Goal: Check status: Check status

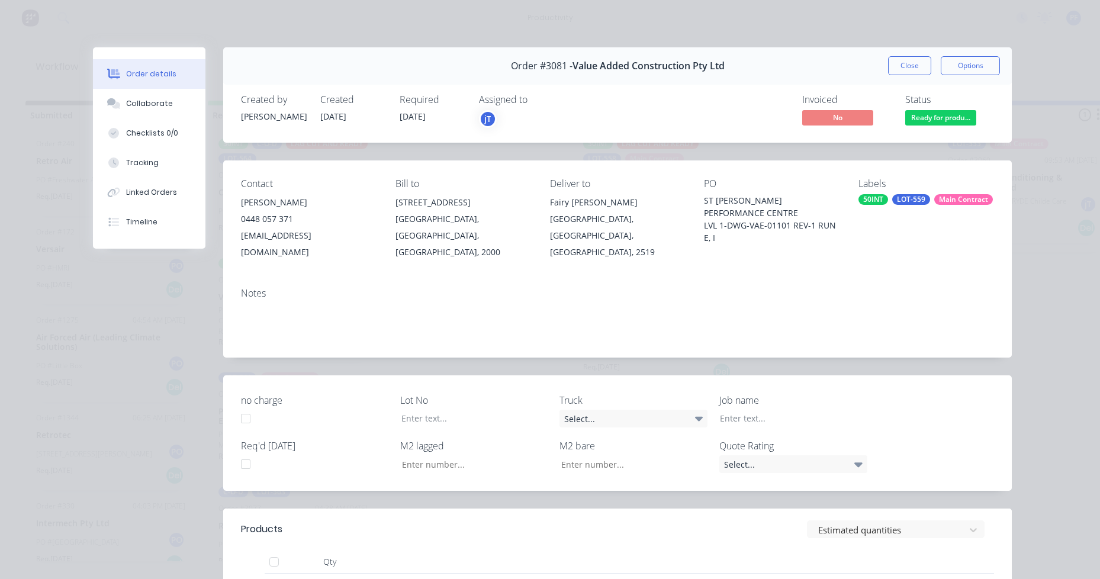
click at [916, 196] on div "LOT-559" at bounding box center [912, 199] width 38 height 11
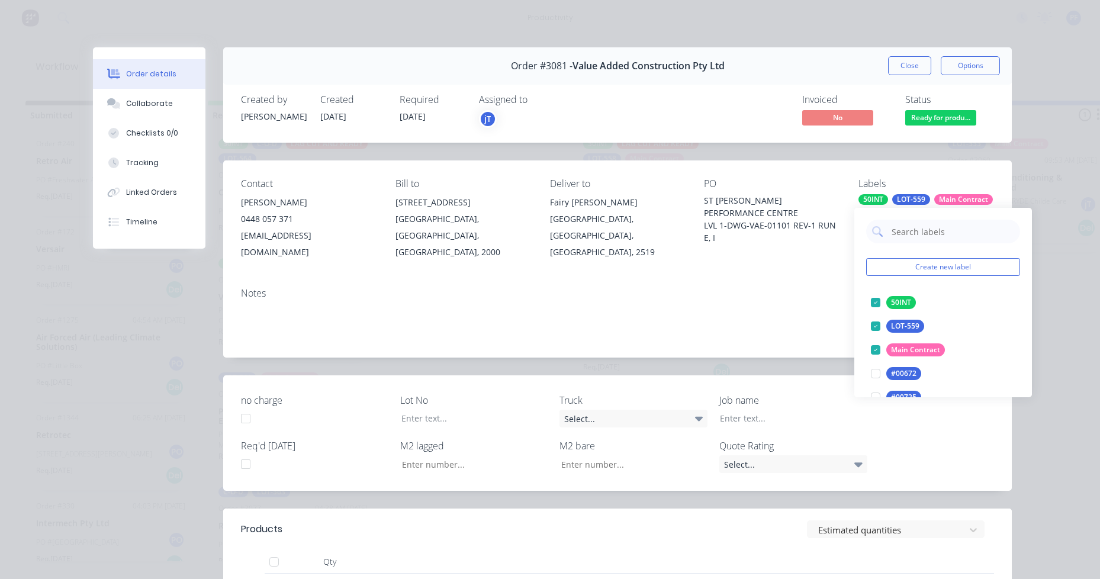
type input "lag cut"
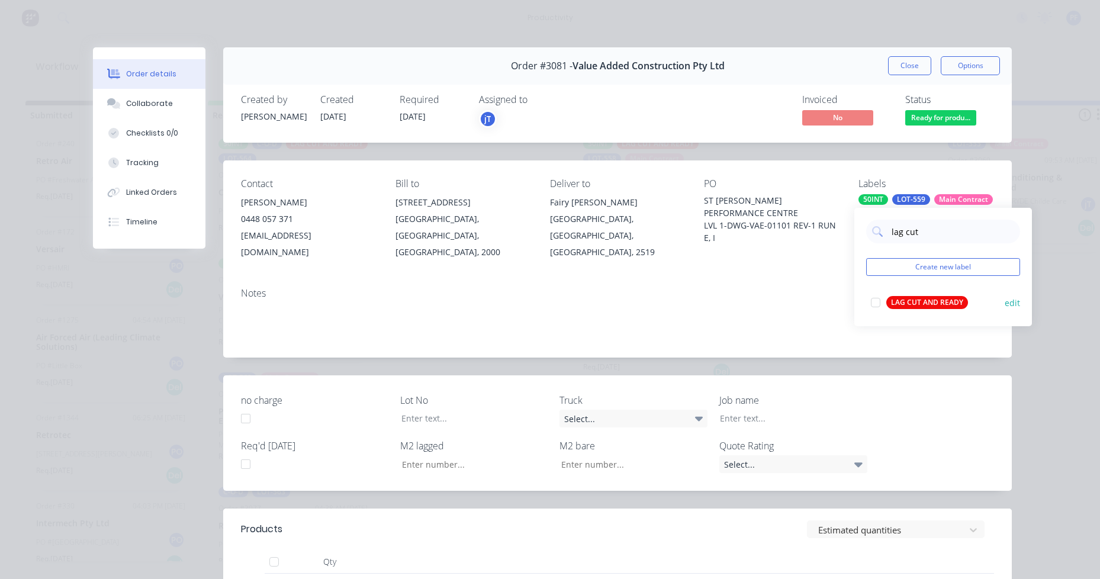
click at [905, 301] on div "LAG CUT AND READY" at bounding box center [928, 302] width 82 height 13
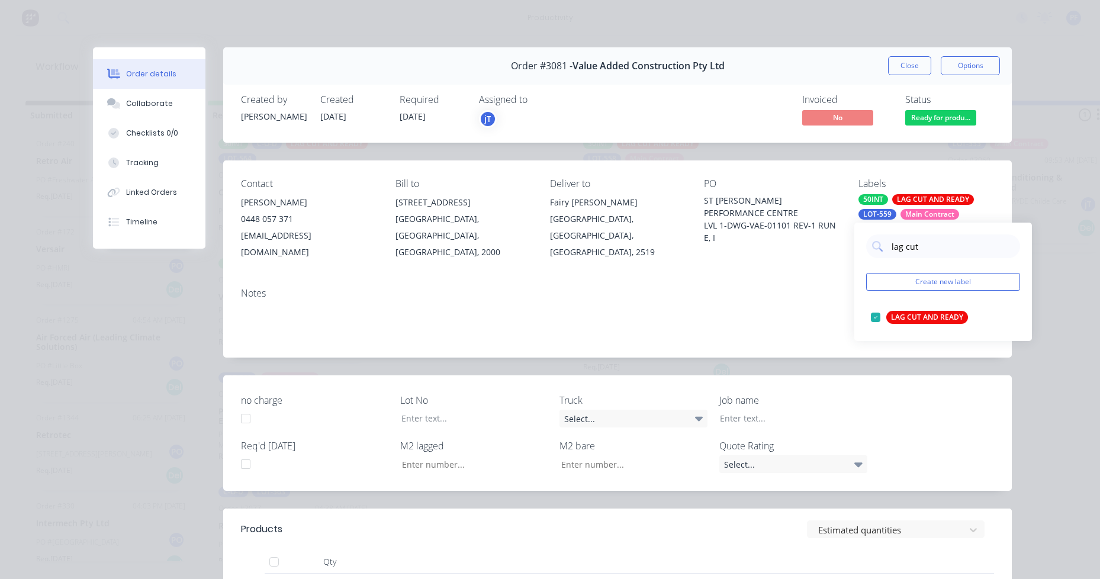
click at [897, 49] on div "Order #3081 - Value Added Construction Pty Ltd Close Options" at bounding box center [617, 65] width 789 height 37
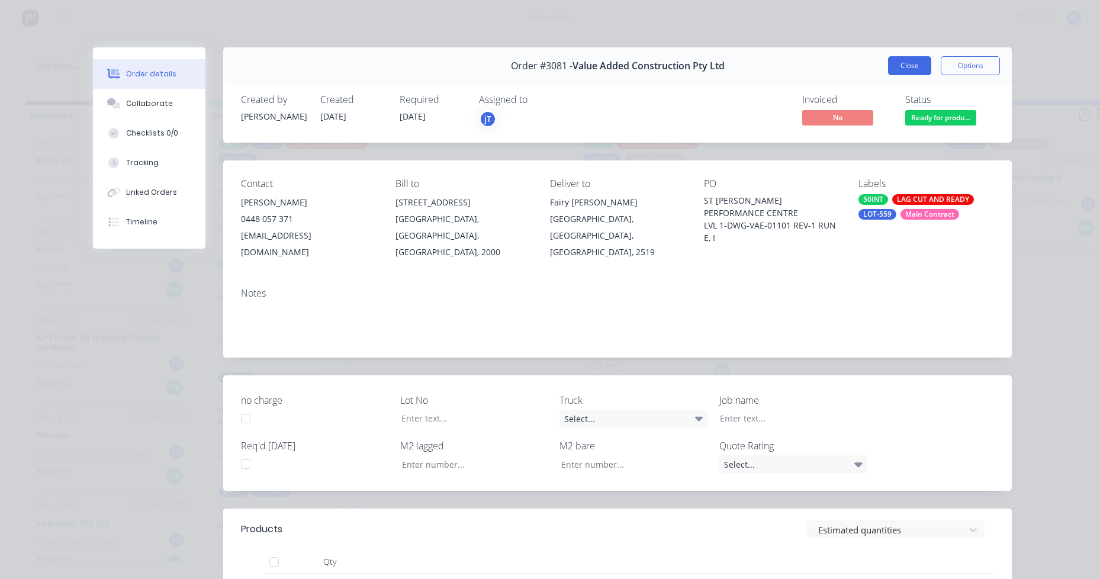
click at [903, 65] on button "Close" at bounding box center [909, 65] width 43 height 19
